Goal: Information Seeking & Learning: Check status

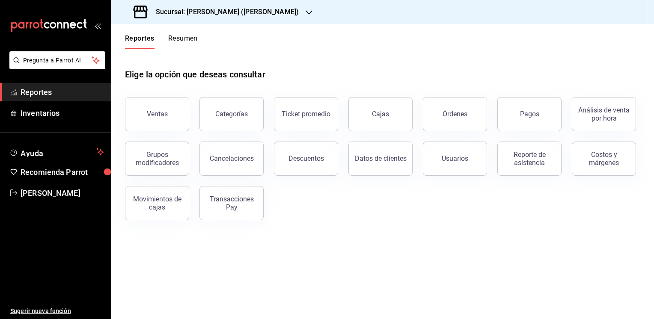
click at [306, 15] on icon "button" at bounding box center [309, 12] width 7 height 7
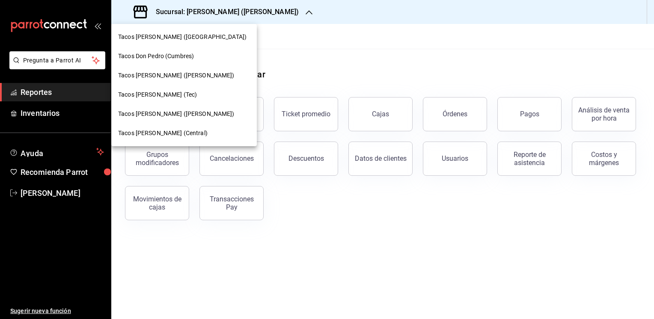
click at [176, 114] on span "Tacos don [PERSON_NAME] ([PERSON_NAME])" at bounding box center [176, 114] width 116 height 9
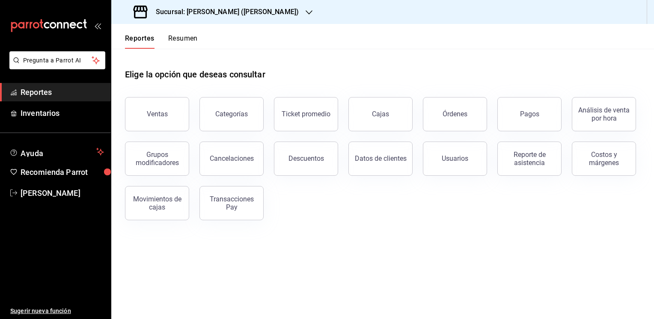
click at [306, 11] on icon "button" at bounding box center [309, 12] width 7 height 7
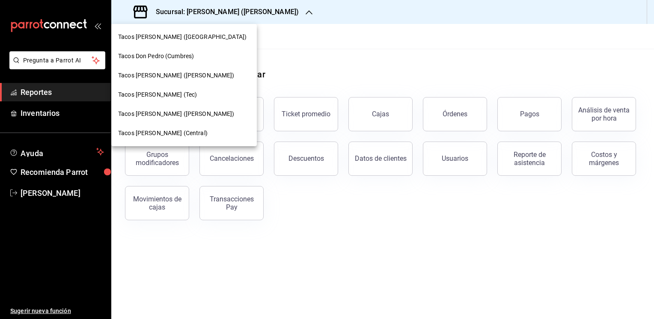
click at [286, 11] on div at bounding box center [327, 159] width 654 height 319
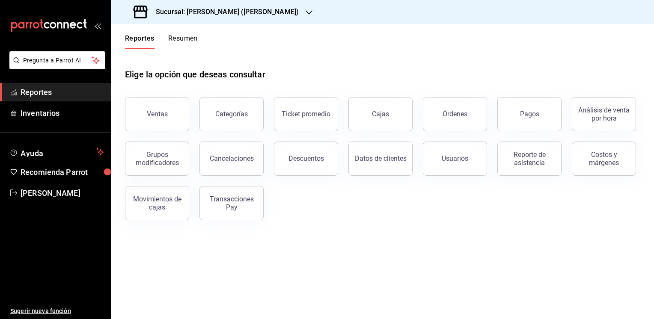
click at [175, 37] on button "Resumen" at bounding box center [183, 41] width 30 height 15
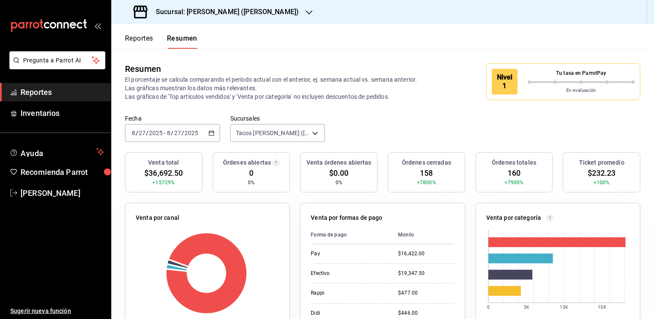
click at [212, 133] on icon "button" at bounding box center [211, 133] width 6 height 6
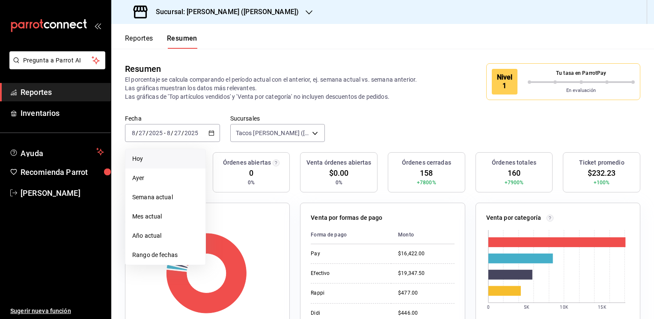
click at [139, 158] on span "Hoy" at bounding box center [165, 158] width 66 height 9
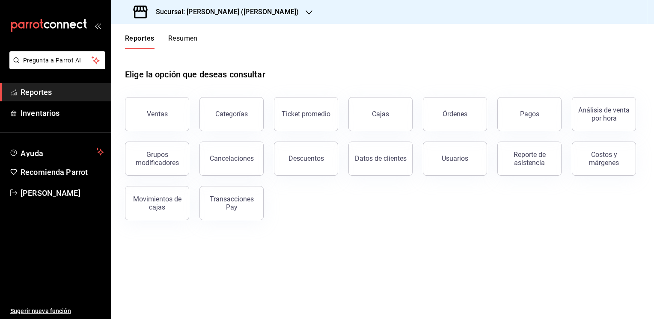
click at [188, 36] on button "Resumen" at bounding box center [183, 41] width 30 height 15
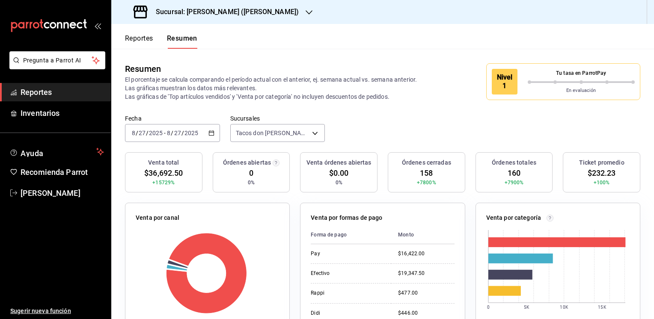
drag, startPoint x: 537, startPoint y: 0, endPoint x: 373, endPoint y: 44, distance: 169.6
click at [373, 44] on header "Reportes Resumen" at bounding box center [382, 36] width 543 height 25
click at [306, 13] on icon "button" at bounding box center [309, 12] width 7 height 7
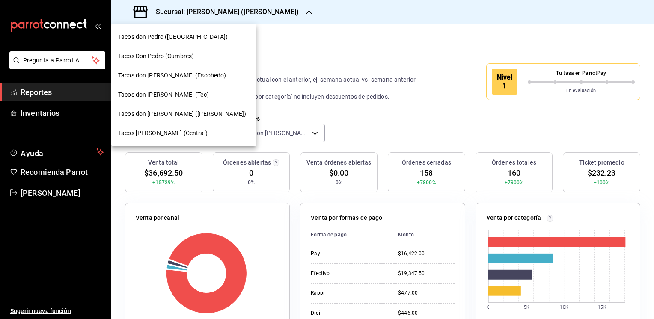
click at [393, 36] on div at bounding box center [327, 159] width 654 height 319
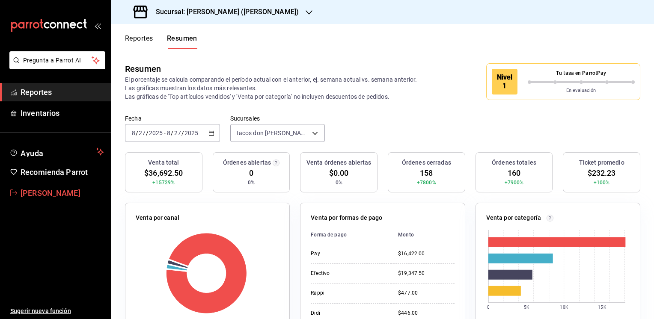
click at [64, 196] on span "[PERSON_NAME]" at bounding box center [62, 193] width 83 height 12
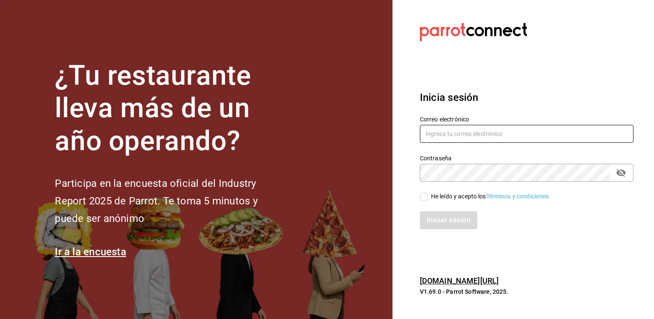
type input "jmario.caballero@hotmail.com"
click at [426, 194] on input "He leído y acepto los Términos y condiciones." at bounding box center [424, 197] width 8 height 8
checkbox input "true"
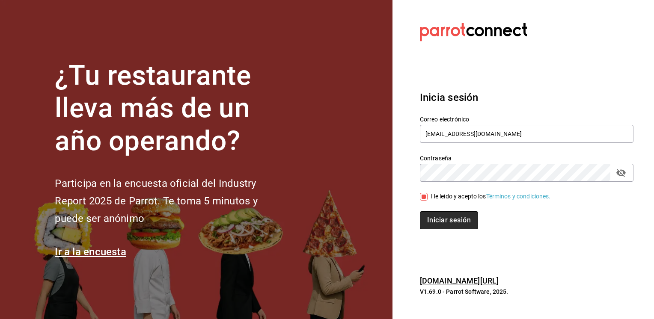
click at [446, 220] on button "Iniciar sesión" at bounding box center [449, 220] width 58 height 18
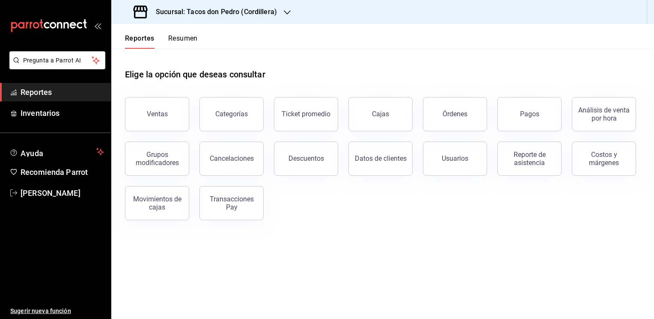
click at [284, 15] on icon "button" at bounding box center [287, 12] width 7 height 7
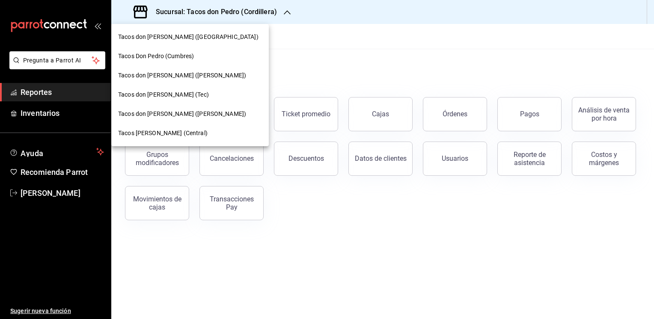
click at [185, 114] on span "Tacos don [PERSON_NAME] ([PERSON_NAME])" at bounding box center [182, 114] width 128 height 9
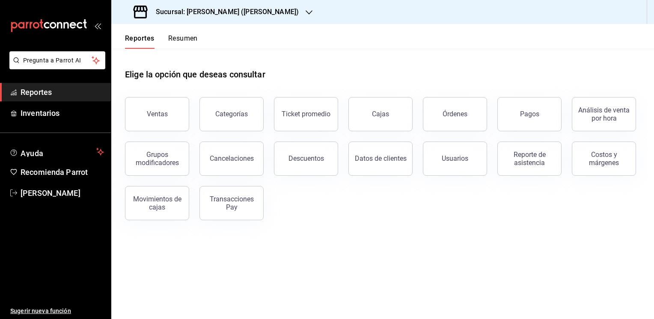
click at [186, 39] on button "Resumen" at bounding box center [183, 41] width 30 height 15
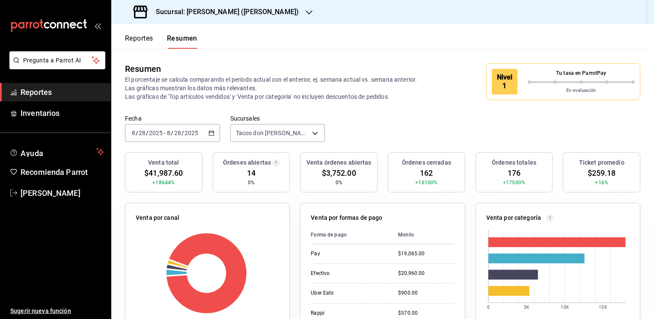
click at [306, 9] on icon "button" at bounding box center [309, 12] width 7 height 7
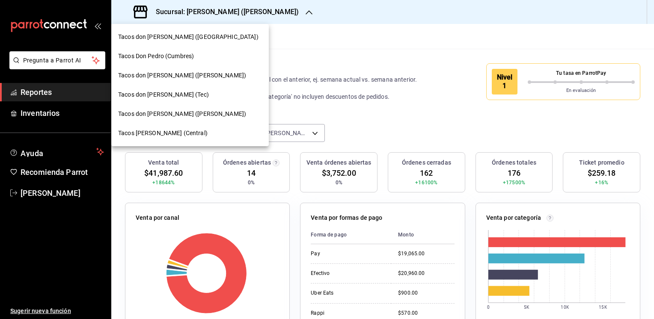
click at [187, 76] on span "Tacos don [PERSON_NAME] ([PERSON_NAME])" at bounding box center [182, 75] width 128 height 9
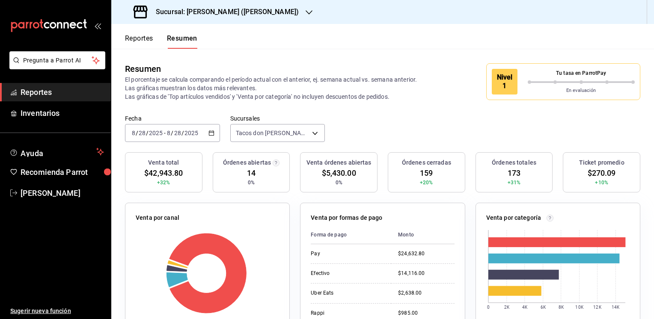
click at [306, 13] on icon "button" at bounding box center [309, 12] width 7 height 4
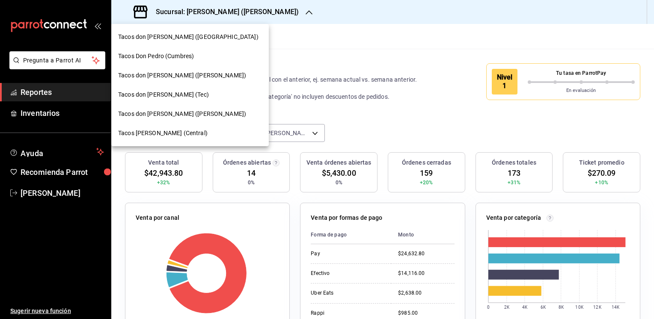
click at [169, 116] on span "Tacos don [PERSON_NAME] ([PERSON_NAME])" at bounding box center [182, 114] width 128 height 9
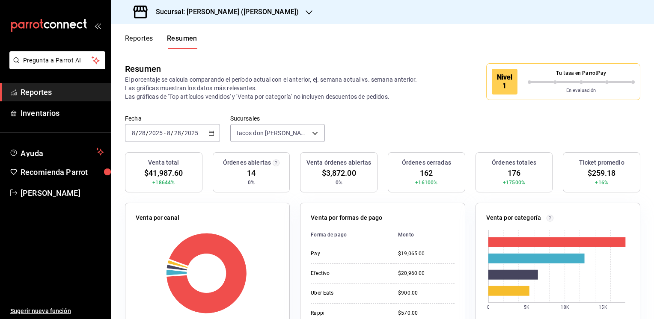
click at [306, 11] on icon "button" at bounding box center [309, 12] width 7 height 7
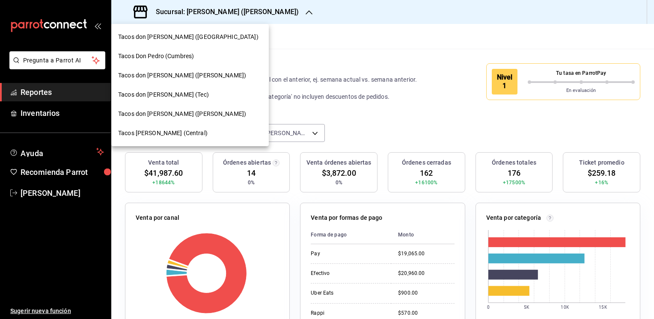
click at [170, 74] on span "Tacos don [PERSON_NAME] ([PERSON_NAME])" at bounding box center [182, 75] width 128 height 9
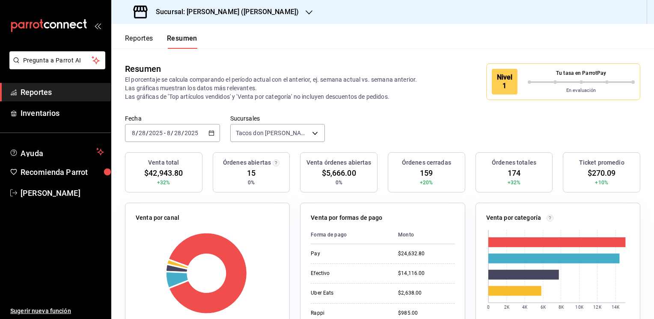
click at [306, 10] on icon "button" at bounding box center [309, 12] width 7 height 7
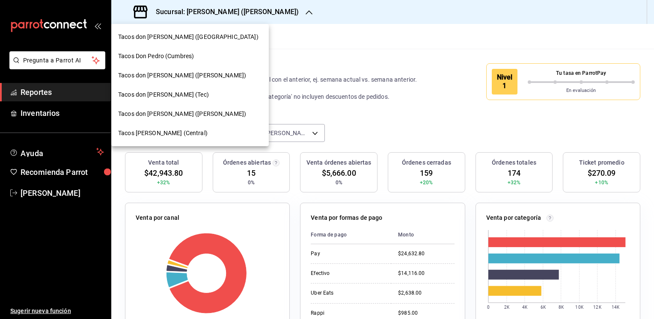
click at [146, 119] on div "Tacos don [PERSON_NAME] ([PERSON_NAME])" at bounding box center [189, 113] width 157 height 19
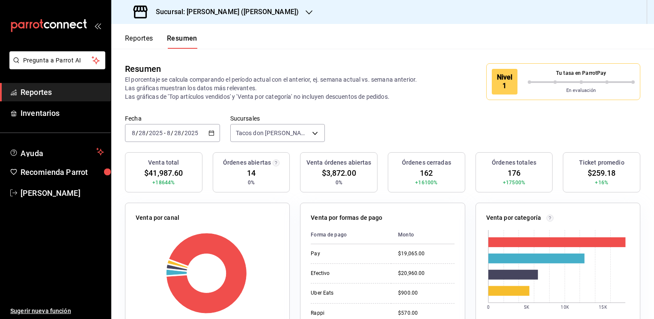
click at [409, 110] on div "Resumen El porcentaje se calcula comparando el período actual con el anterior, …" at bounding box center [382, 82] width 543 height 66
click at [306, 12] on icon "button" at bounding box center [309, 12] width 7 height 7
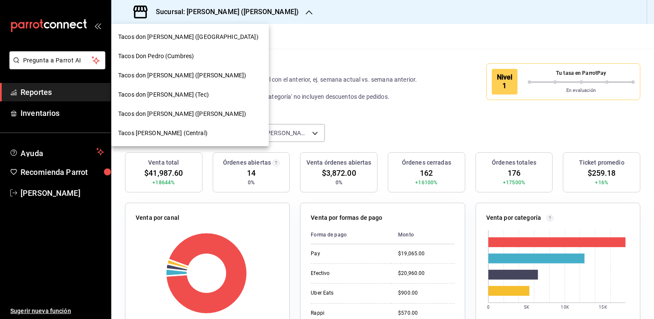
click at [161, 138] on div "Tacos [PERSON_NAME] (Central)" at bounding box center [189, 133] width 157 height 19
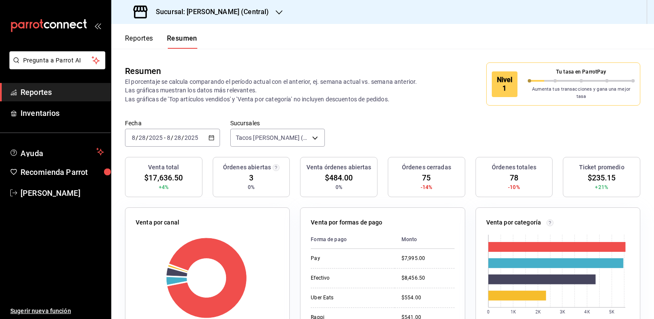
click at [278, 9] on icon "button" at bounding box center [279, 12] width 7 height 7
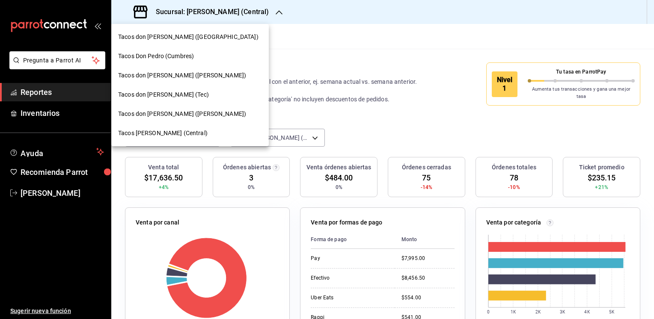
click at [157, 94] on span "Tacos don [PERSON_NAME] (Tec)" at bounding box center [163, 94] width 91 height 9
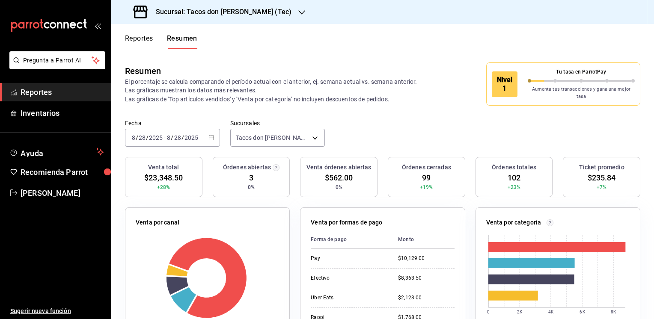
click at [298, 11] on icon "button" at bounding box center [301, 12] width 7 height 4
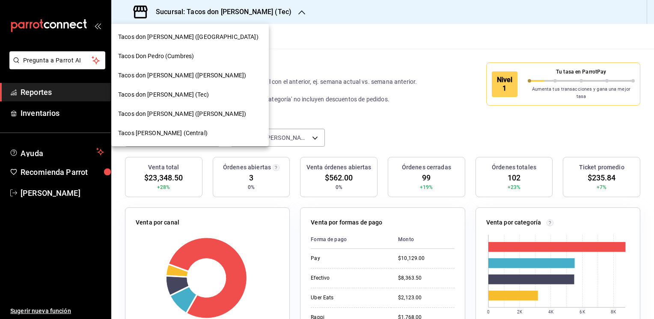
click at [185, 38] on span "Tacos don [PERSON_NAME] ([GEOGRAPHIC_DATA])" at bounding box center [188, 37] width 140 height 9
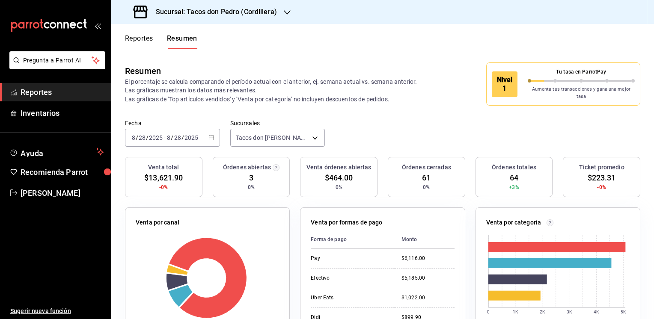
click at [285, 13] on icon "button" at bounding box center [287, 12] width 7 height 4
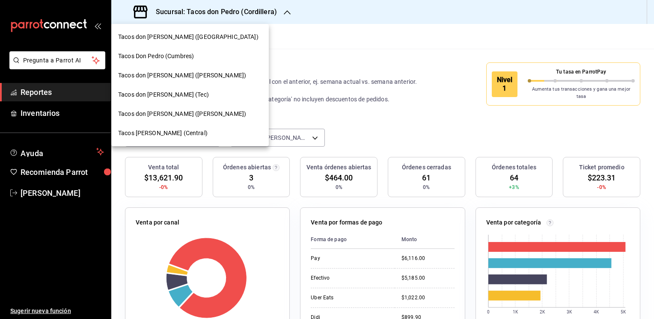
click at [187, 61] on div "Tacos Don Pedro (Cumbres)" at bounding box center [189, 56] width 157 height 19
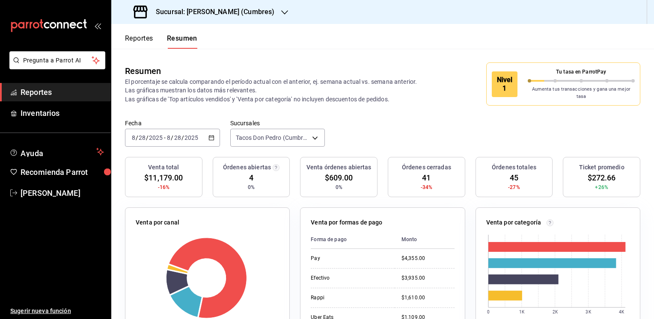
click at [284, 14] on icon "button" at bounding box center [284, 12] width 7 height 4
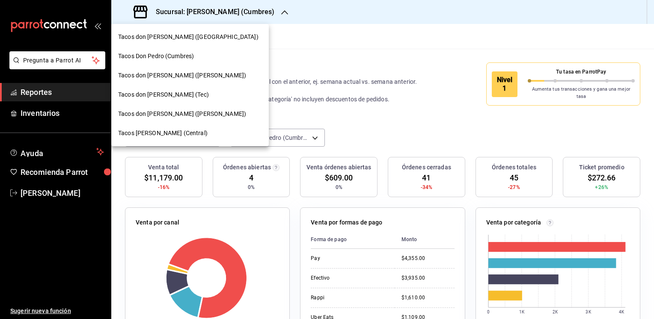
click at [149, 131] on span "Tacos [PERSON_NAME] (Central)" at bounding box center [162, 133] width 89 height 9
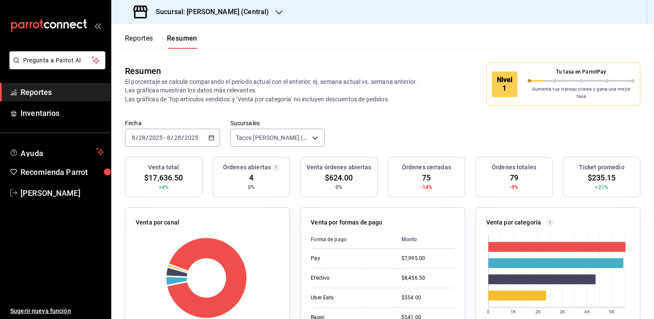
click at [279, 10] on icon "button" at bounding box center [279, 12] width 7 height 7
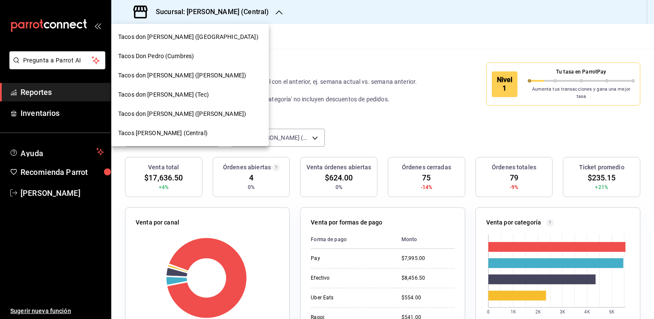
click at [186, 39] on span "Tacos don [PERSON_NAME] ([GEOGRAPHIC_DATA])" at bounding box center [188, 37] width 140 height 9
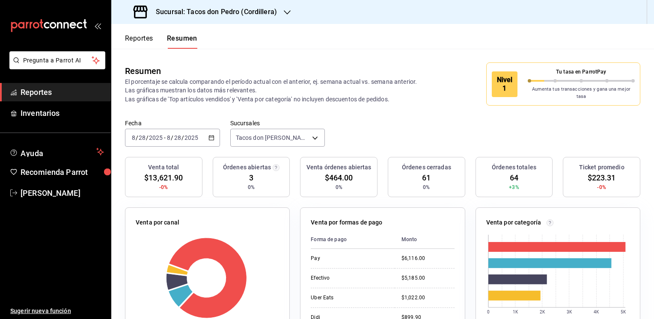
click at [284, 12] on icon "button" at bounding box center [287, 12] width 7 height 7
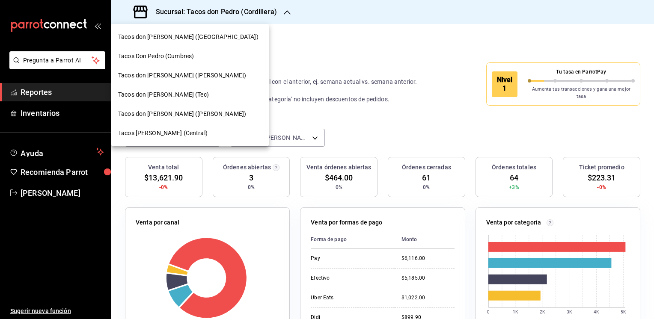
click at [163, 94] on span "Tacos don [PERSON_NAME] (Tec)" at bounding box center [163, 94] width 91 height 9
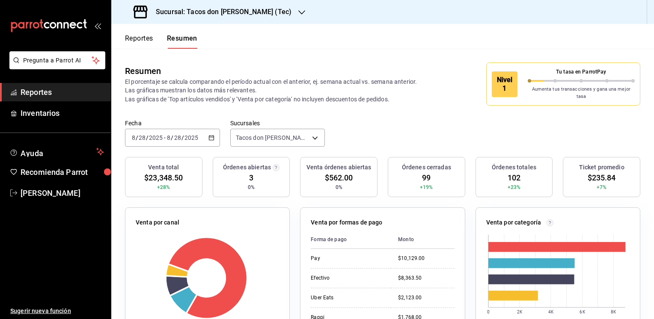
click at [298, 12] on icon "button" at bounding box center [301, 12] width 7 height 4
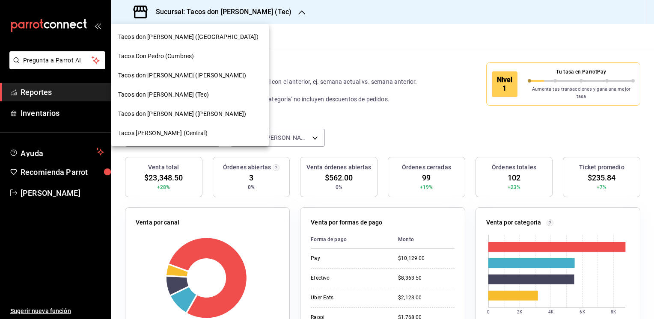
click at [176, 137] on span "Tacos [PERSON_NAME] (Central)" at bounding box center [162, 133] width 89 height 9
